Goal: Obtain resource: Download file/media

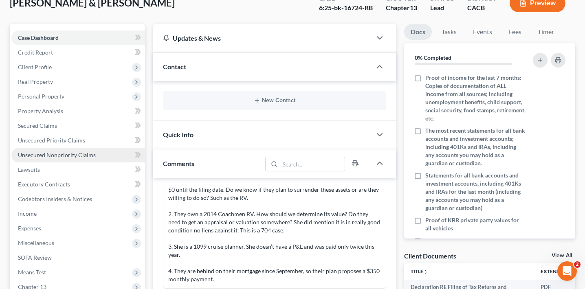
scroll to position [167, 0]
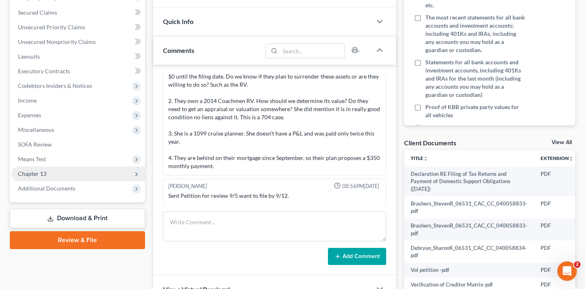
click at [83, 169] on span "Chapter 13" at bounding box center [78, 174] width 134 height 15
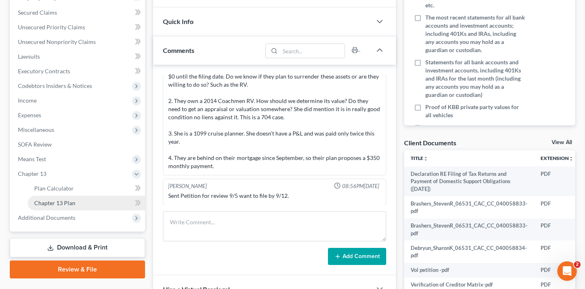
click at [81, 203] on link "Chapter 13 Plan" at bounding box center [86, 203] width 117 height 15
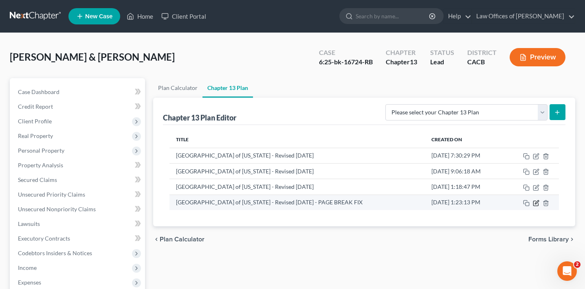
click at [537, 204] on icon "button" at bounding box center [536, 203] width 7 height 7
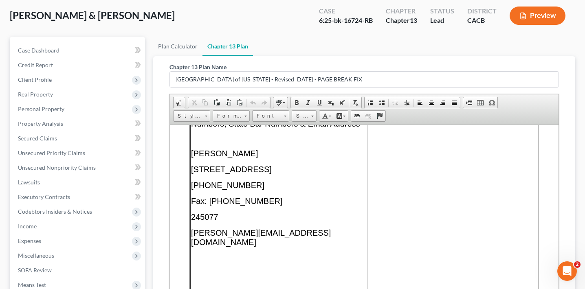
scroll to position [53, 0]
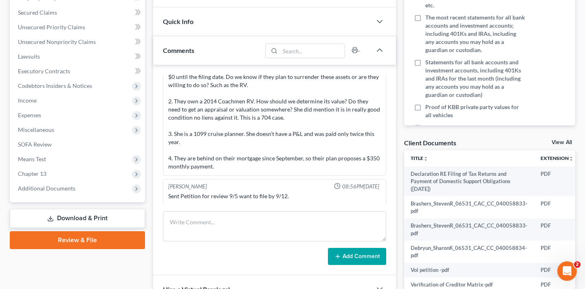
scroll to position [183, 0]
click at [83, 173] on span "Chapter 13" at bounding box center [78, 174] width 134 height 15
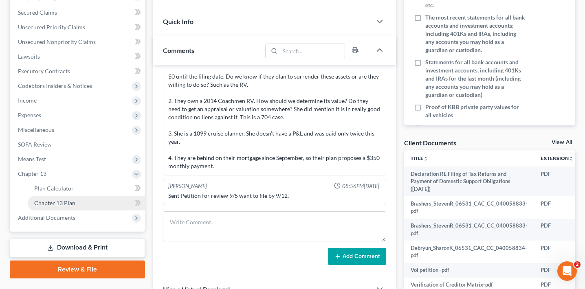
click at [81, 204] on link "Chapter 13 Plan" at bounding box center [86, 203] width 117 height 15
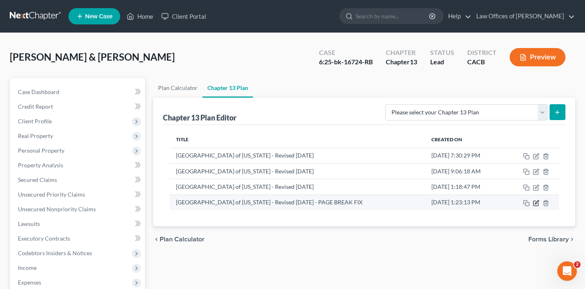
click at [535, 203] on icon "button" at bounding box center [536, 203] width 7 height 7
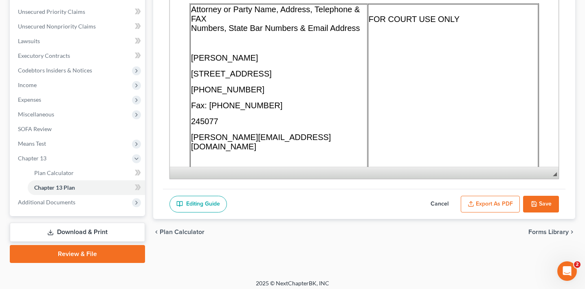
scroll to position [187, 0]
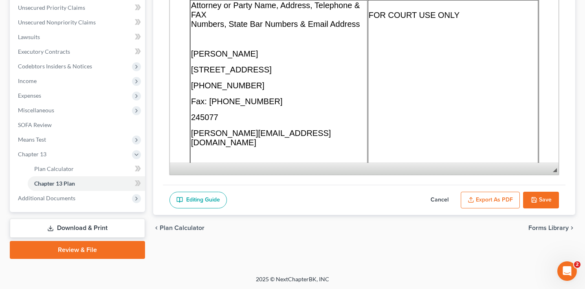
click at [496, 198] on button "Export as PDF" at bounding box center [489, 200] width 59 height 17
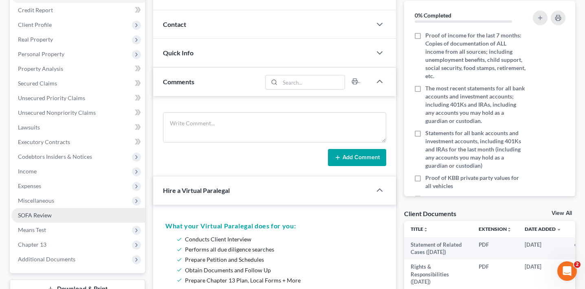
scroll to position [97, 0]
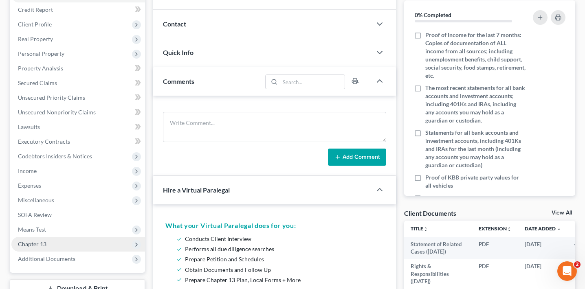
click at [80, 248] on span "Chapter 13" at bounding box center [78, 244] width 134 height 15
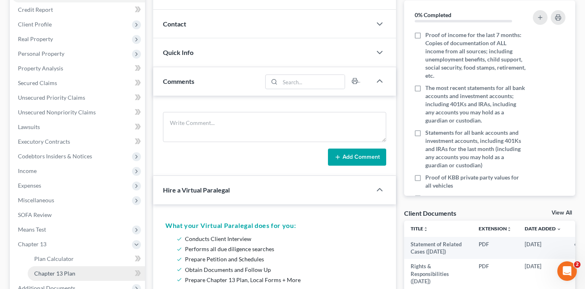
click at [79, 267] on link "Chapter 13 Plan" at bounding box center [86, 273] width 117 height 15
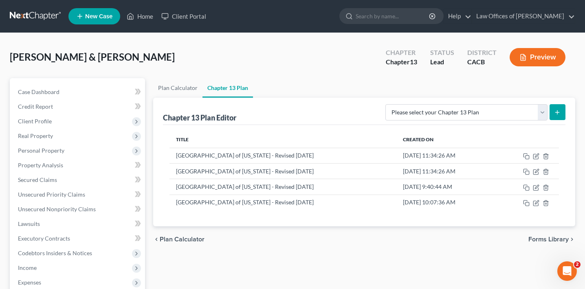
scroll to position [35, 0]
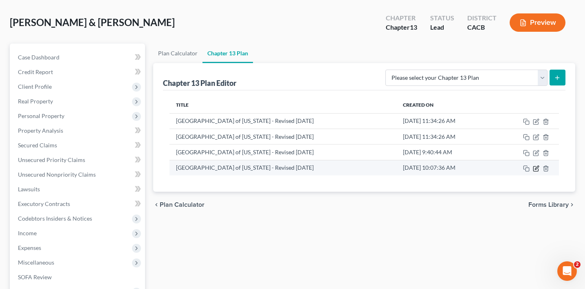
click at [537, 168] on icon "button" at bounding box center [536, 168] width 7 height 7
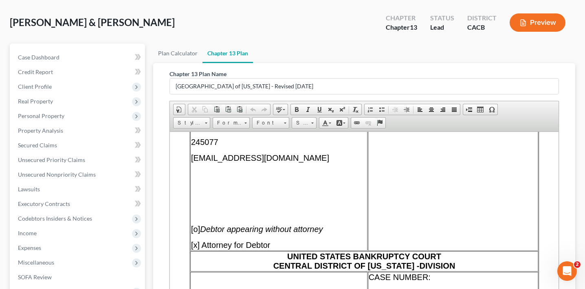
scroll to position [187, 0]
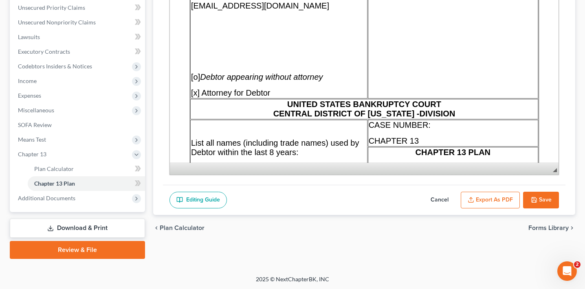
click at [486, 198] on button "Export as PDF" at bounding box center [489, 200] width 59 height 17
